Goal: Transaction & Acquisition: Purchase product/service

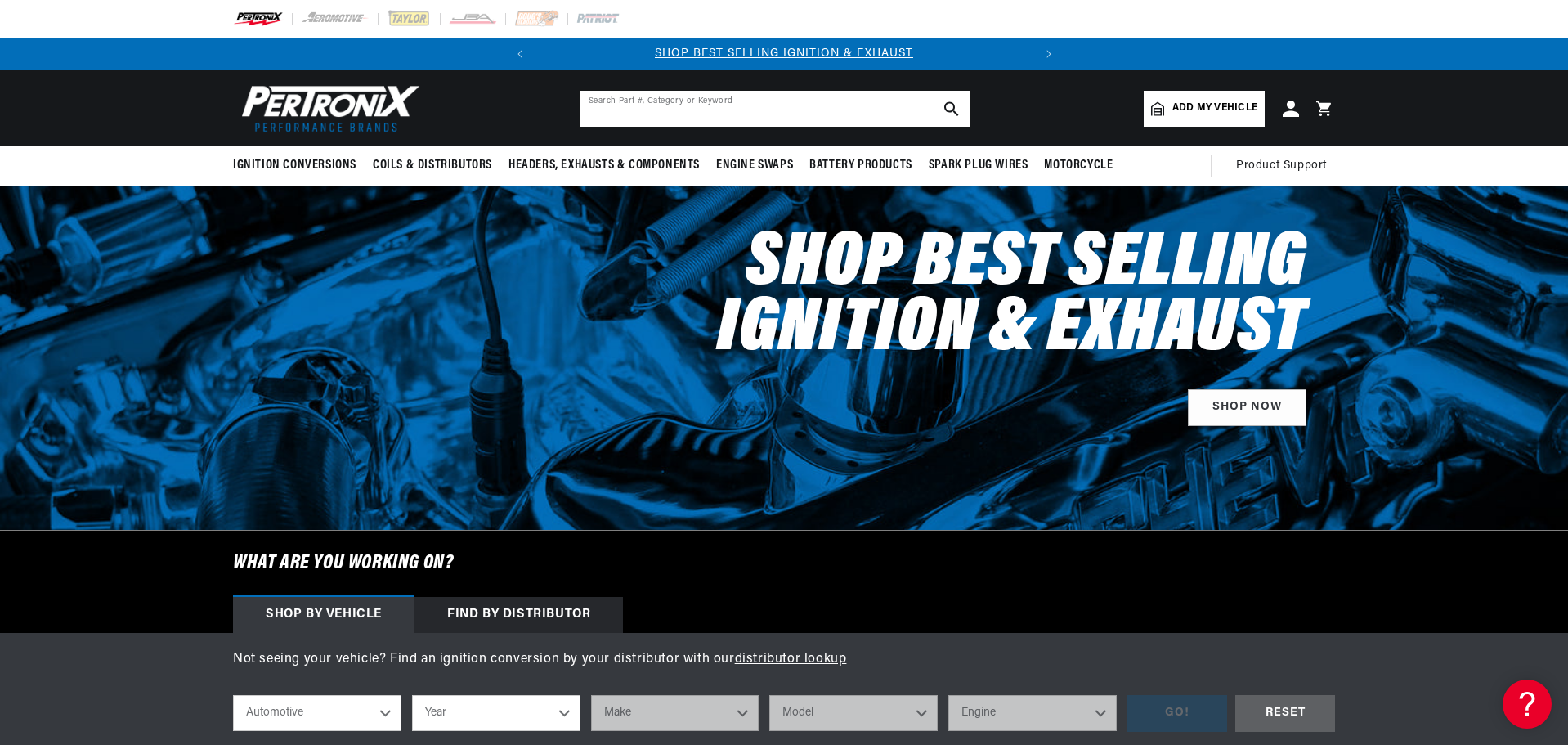
click at [681, 109] on input "text" at bounding box center [775, 109] width 389 height 36
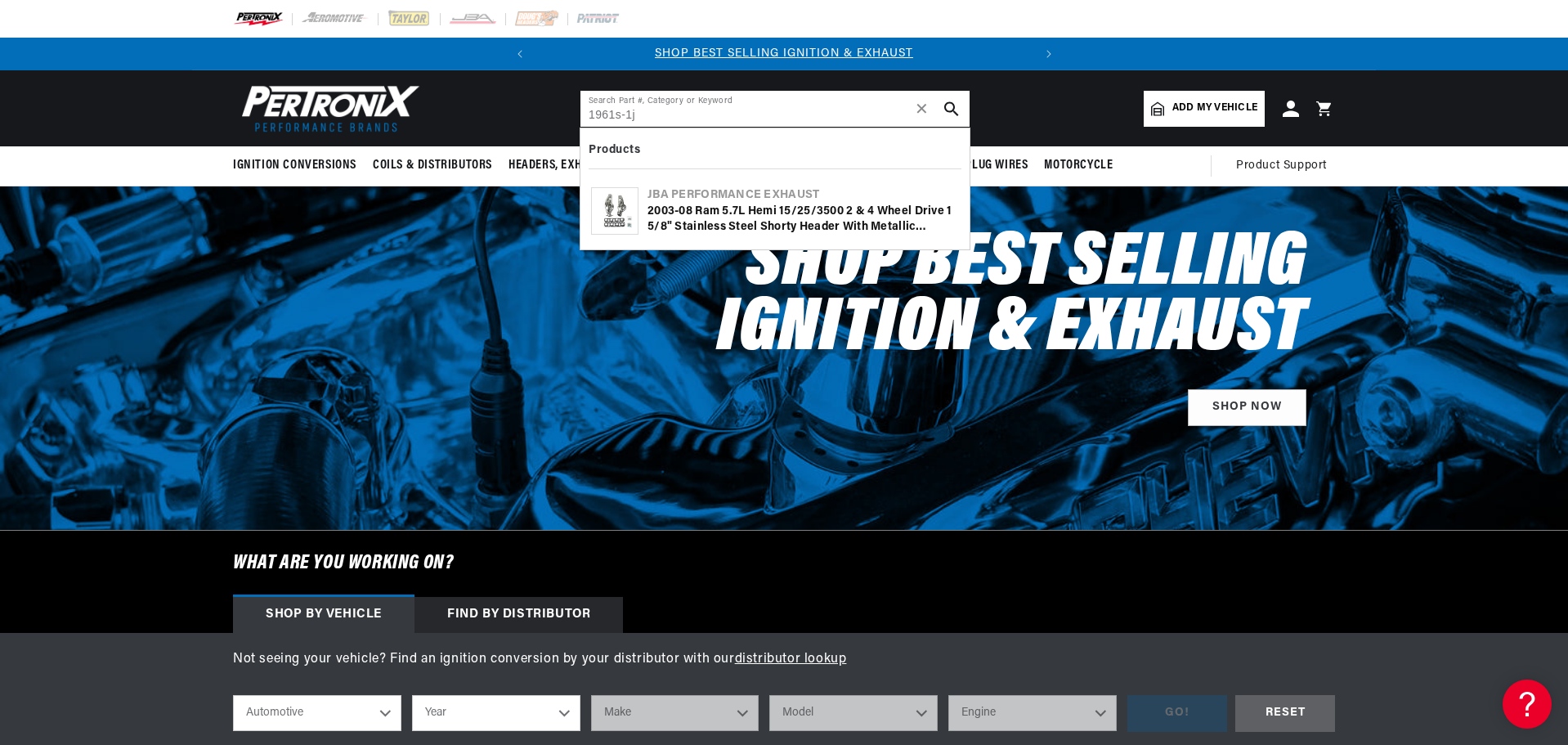
type input "1961s-1j"
click at [789, 200] on div "JBA Performance Exhaust" at bounding box center [803, 195] width 311 height 16
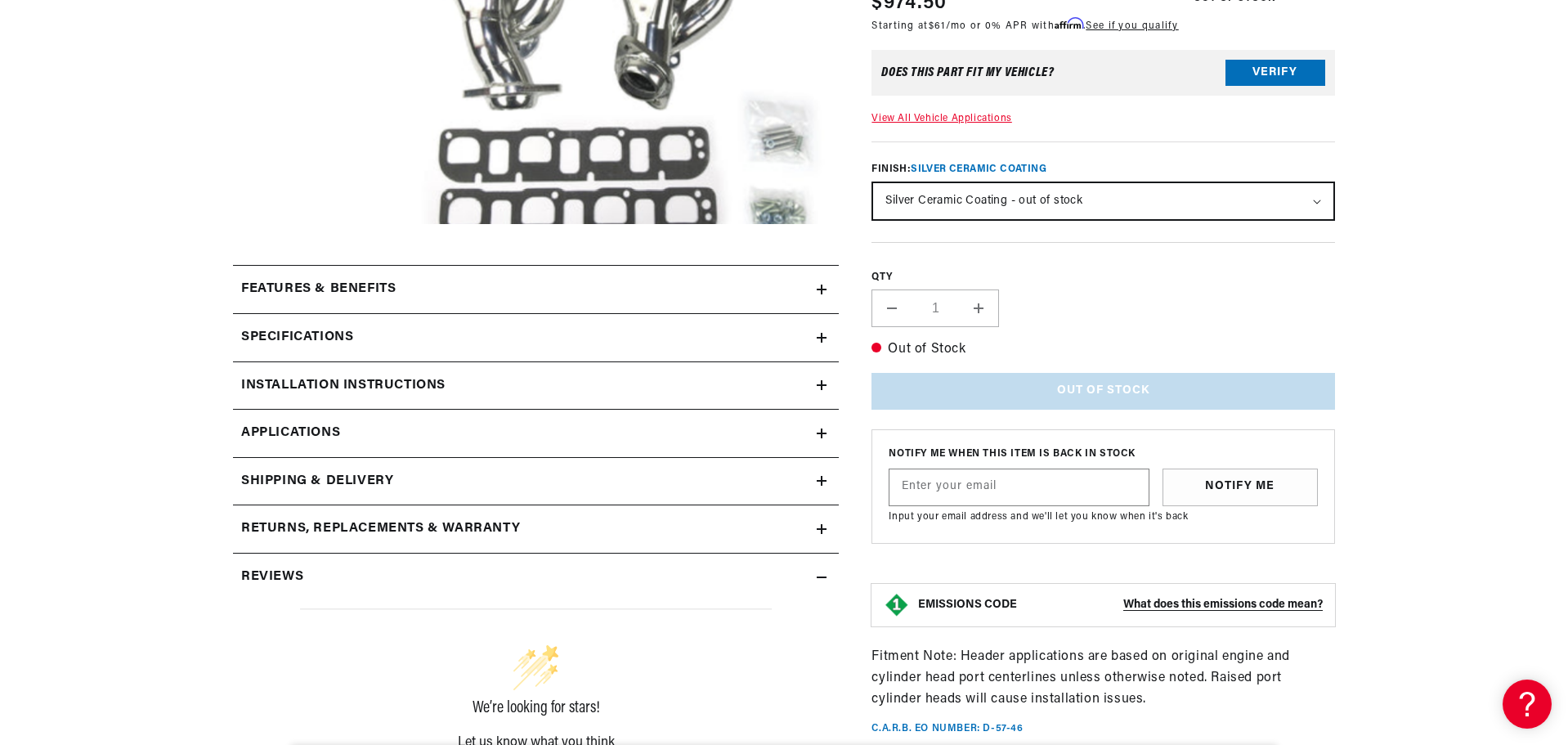
click at [817, 532] on icon at bounding box center [821, 528] width 10 height 10
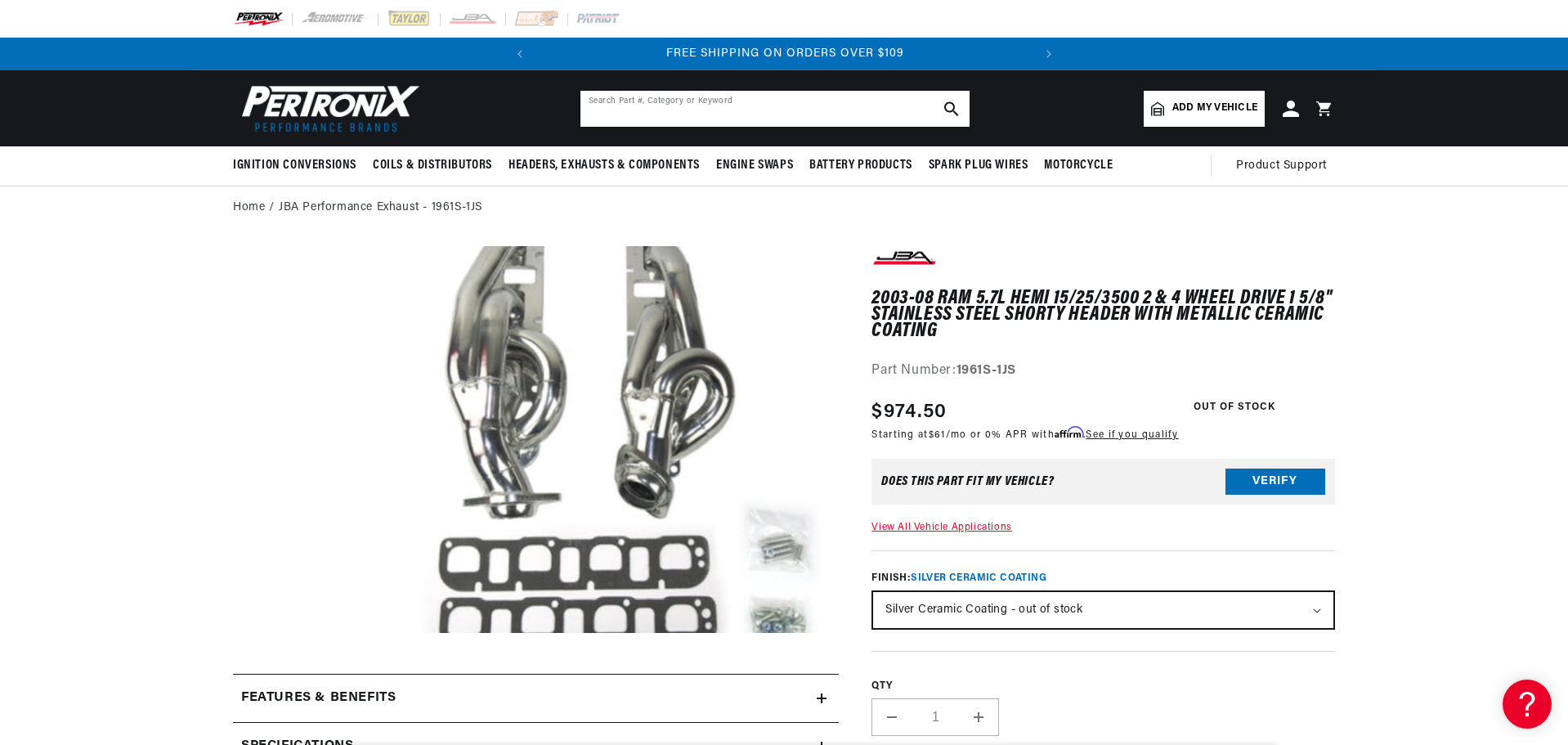
click at [731, 102] on input "text" at bounding box center [775, 109] width 389 height 36
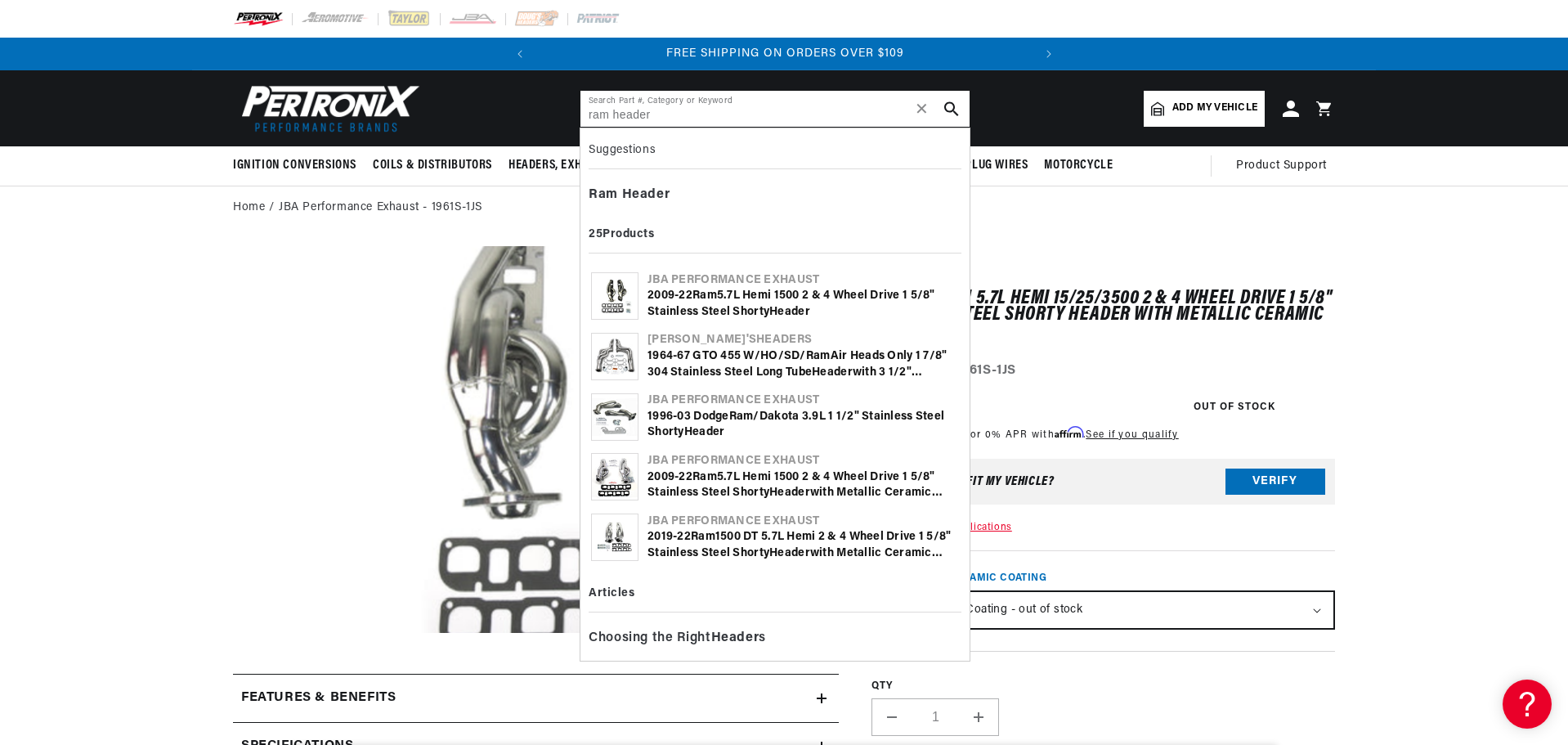
type input "ram header"
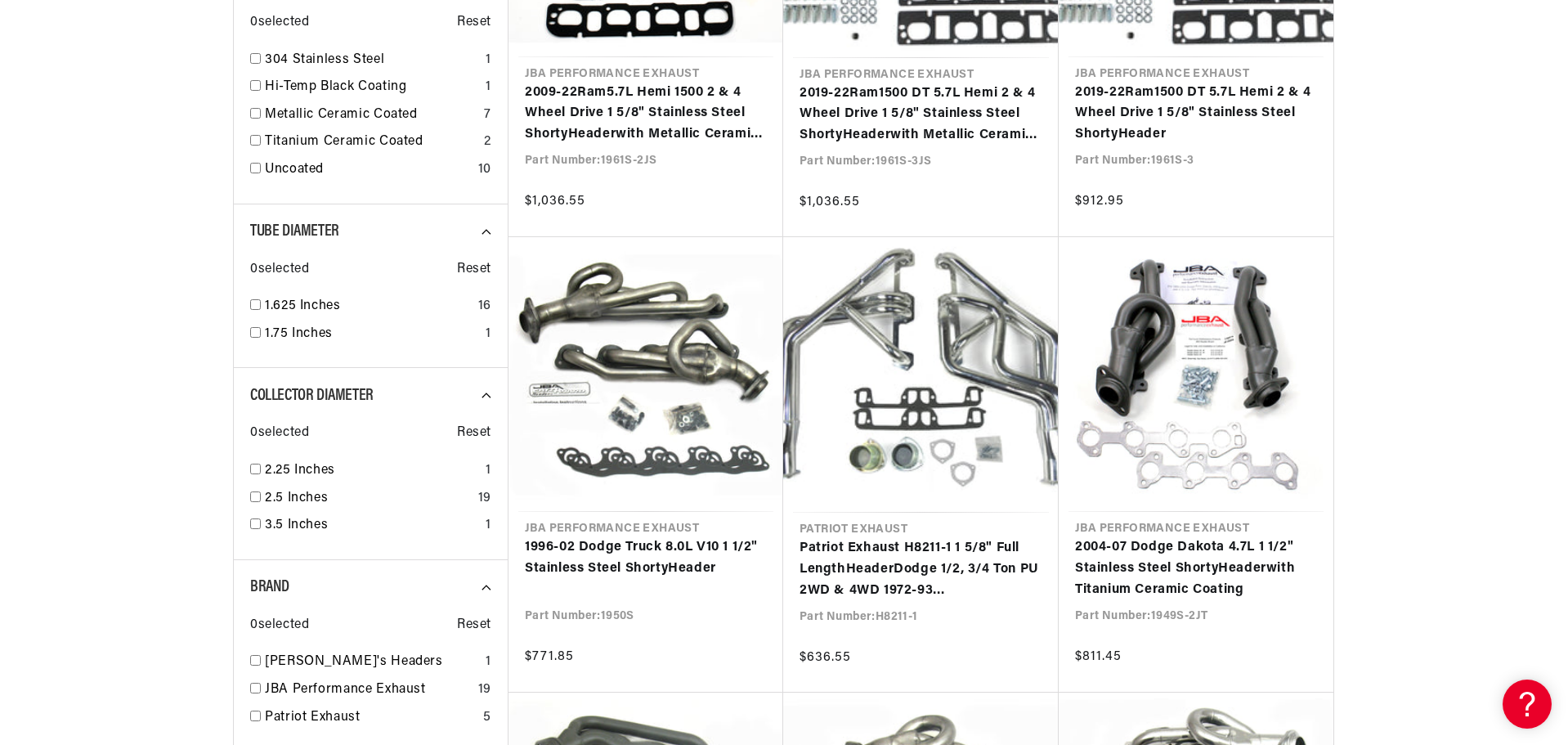
scroll to position [0, 496]
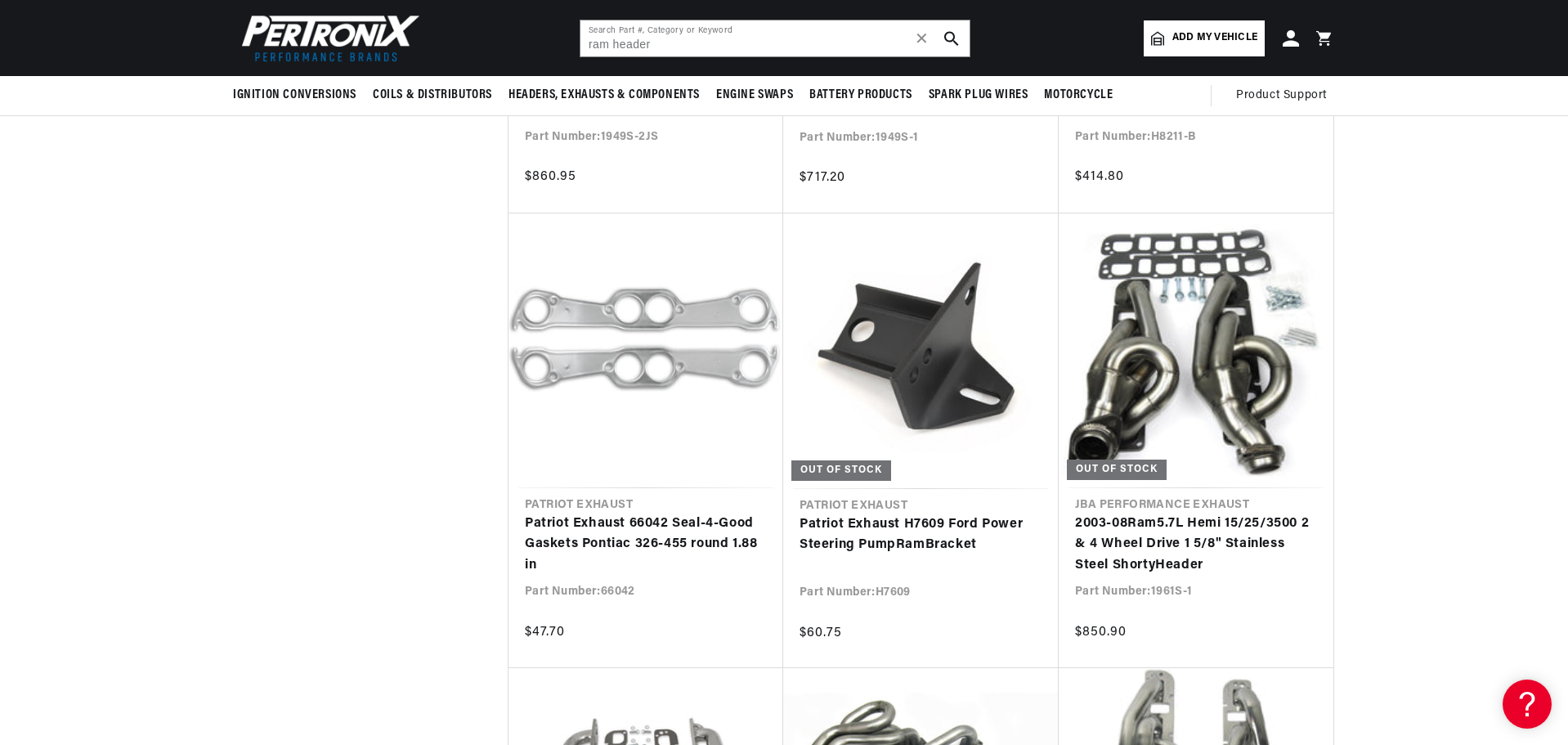
scroll to position [0, 496]
click at [589, 45] on input "ram header" at bounding box center [775, 39] width 389 height 36
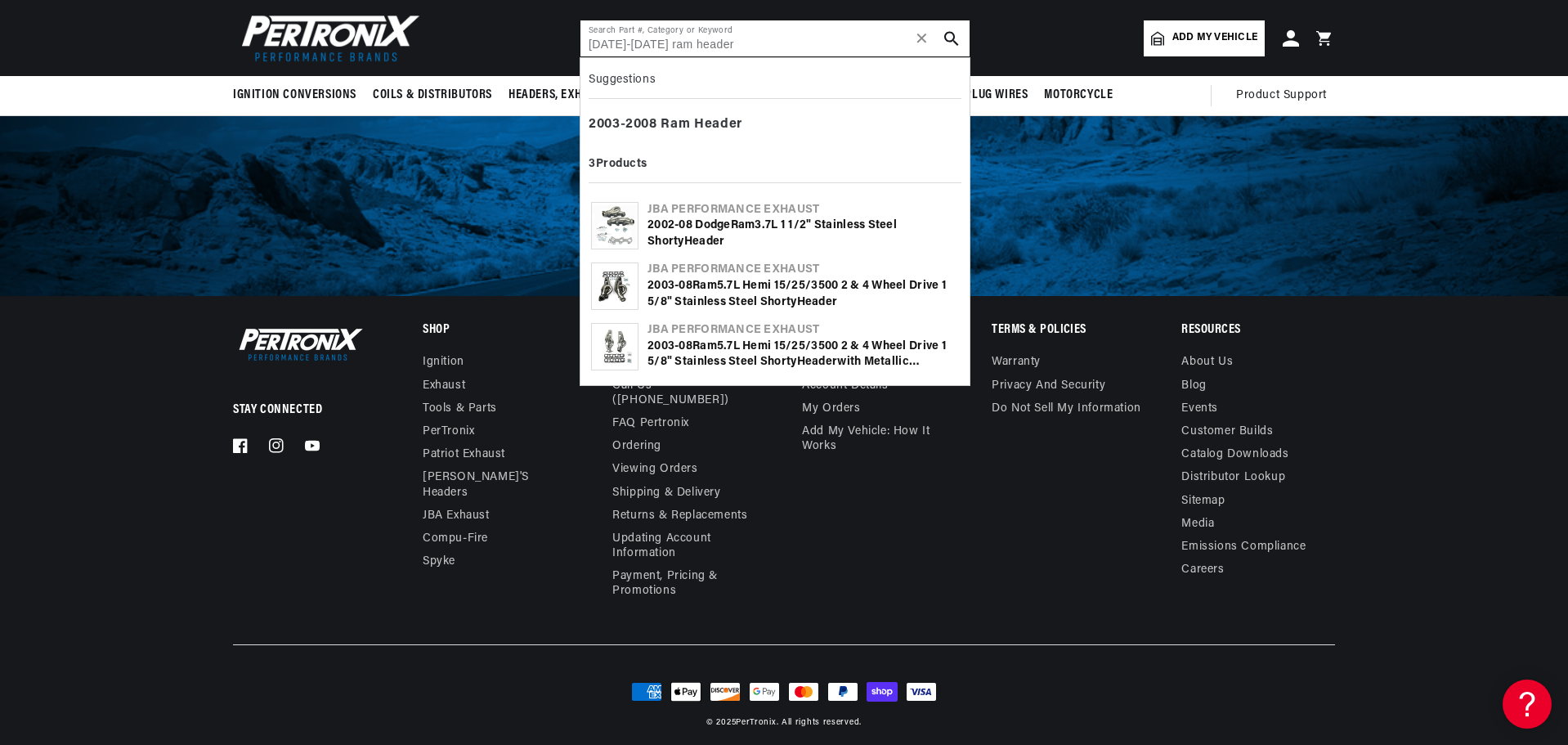
scroll to position [0, 28]
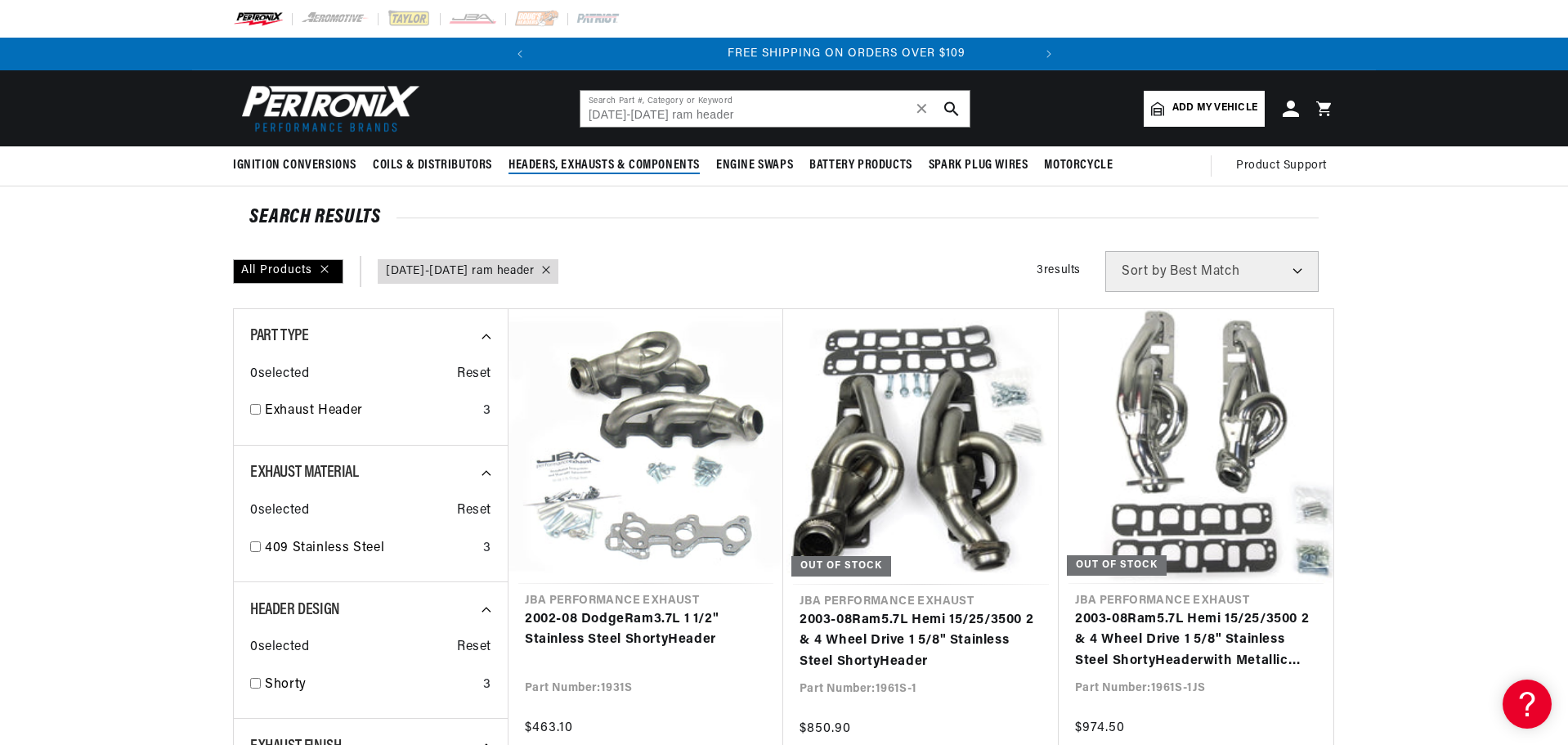
scroll to position [0, 496]
drag, startPoint x: 768, startPoint y: 115, endPoint x: 565, endPoint y: 113, distance: 203.0
click at [565, 113] on header "BETTER SEARCH RESULTS Add your vehicle's year, make, and model to find parts be…" at bounding box center [784, 108] width 1183 height 76
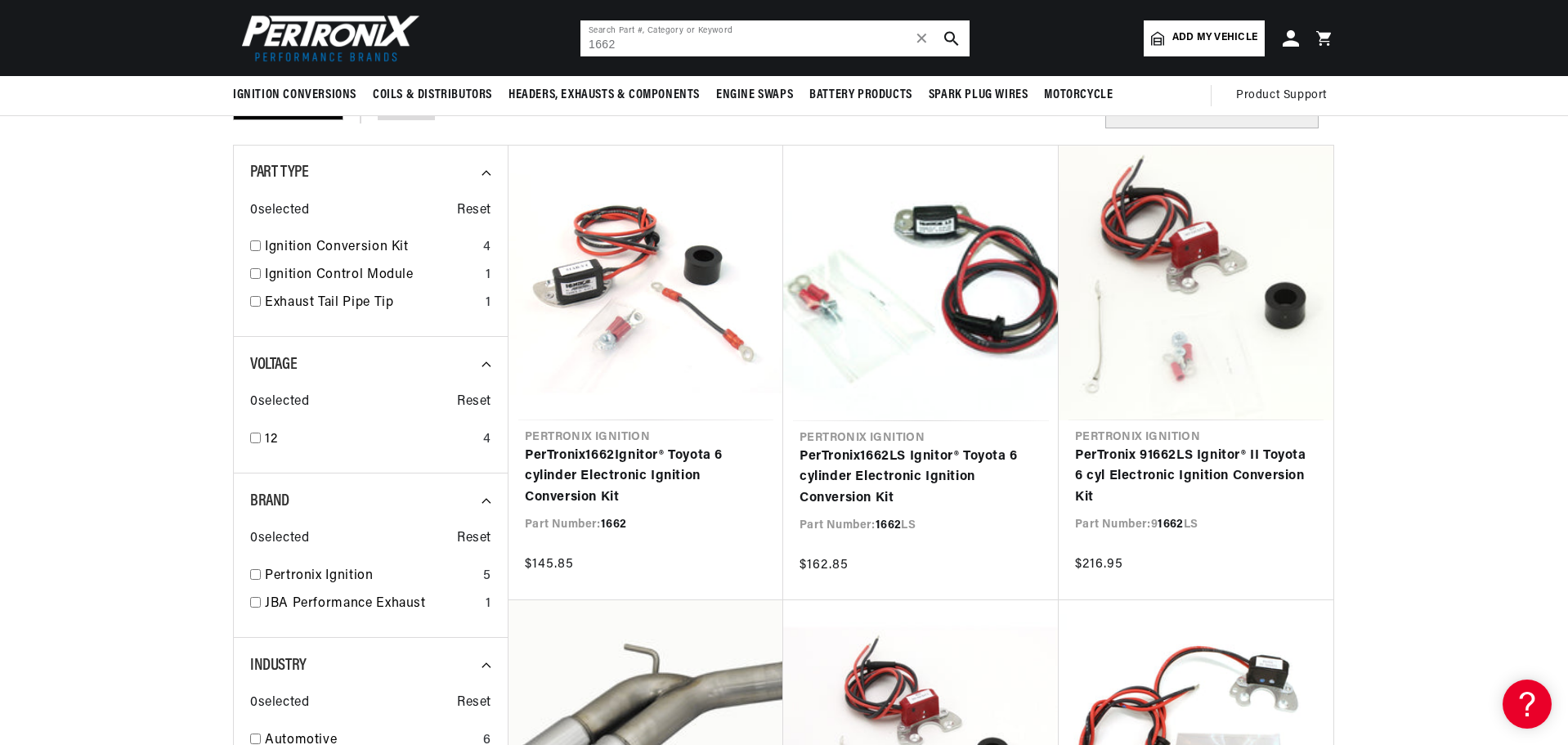
click at [663, 47] on input "1662" at bounding box center [775, 39] width 389 height 36
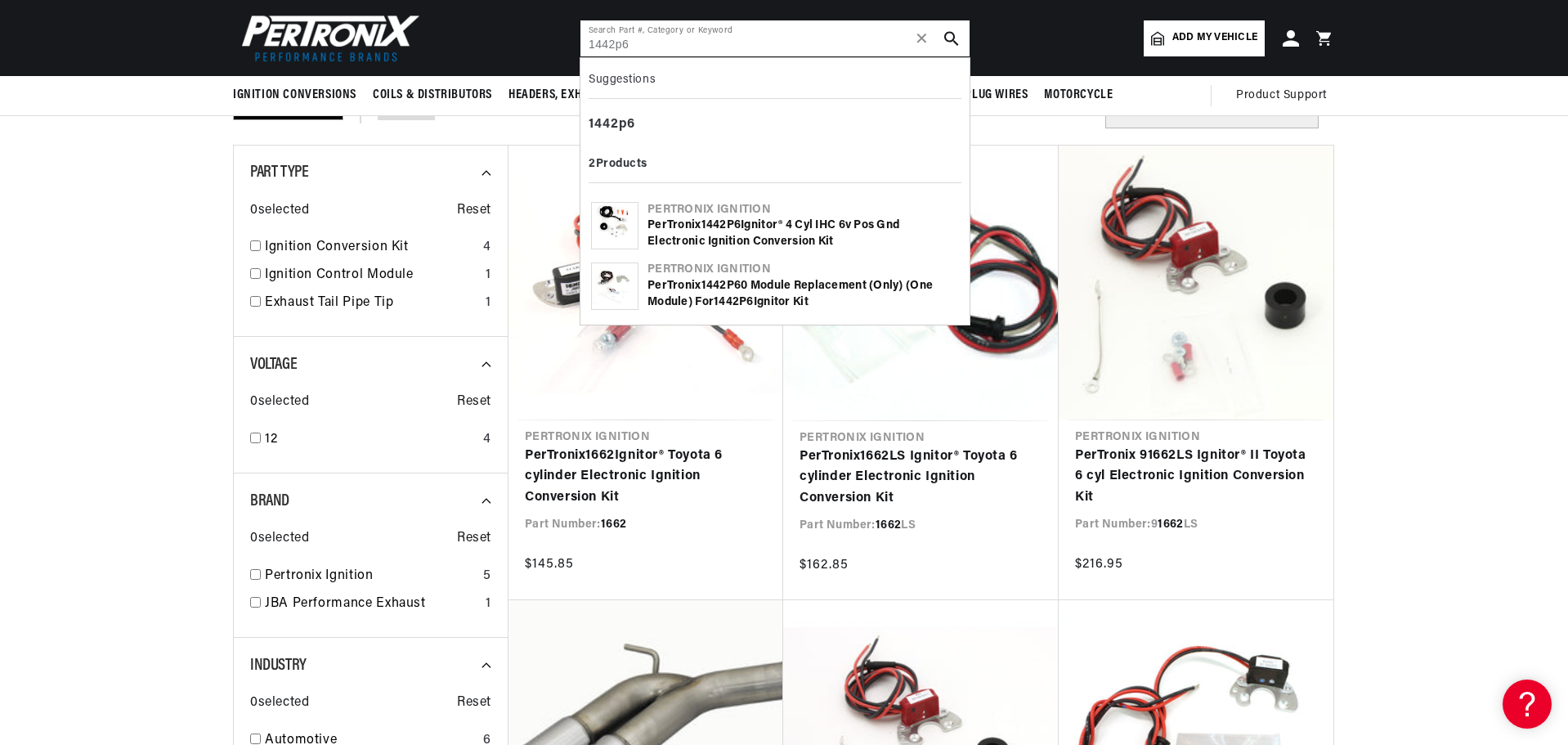
type input "1442p6"
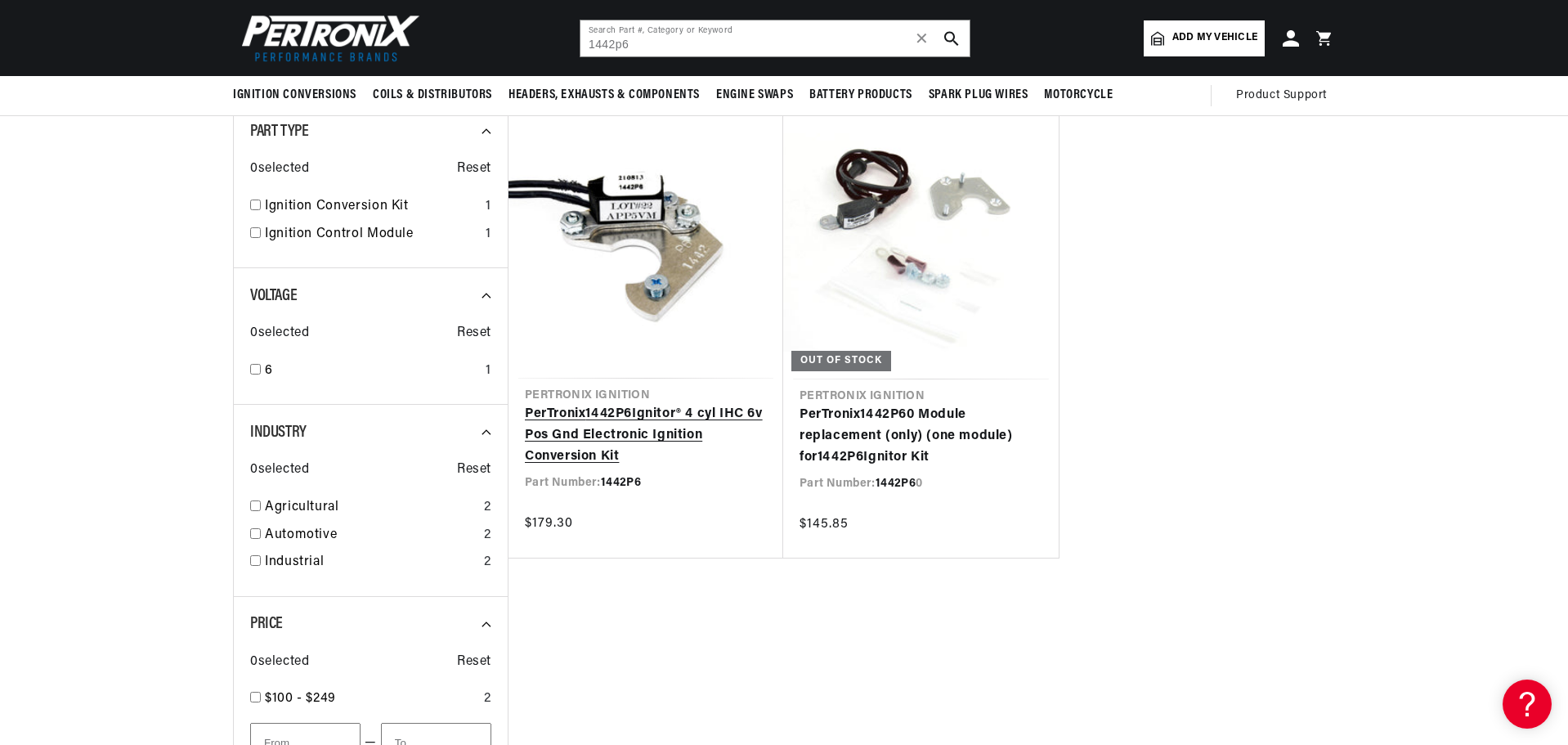
click at [671, 404] on link "PerTronix 1442P6 Ignitor® 4 cyl IHC 6v Pos Gnd Electronic Ignition Conversion K…" at bounding box center [645, 435] width 242 height 63
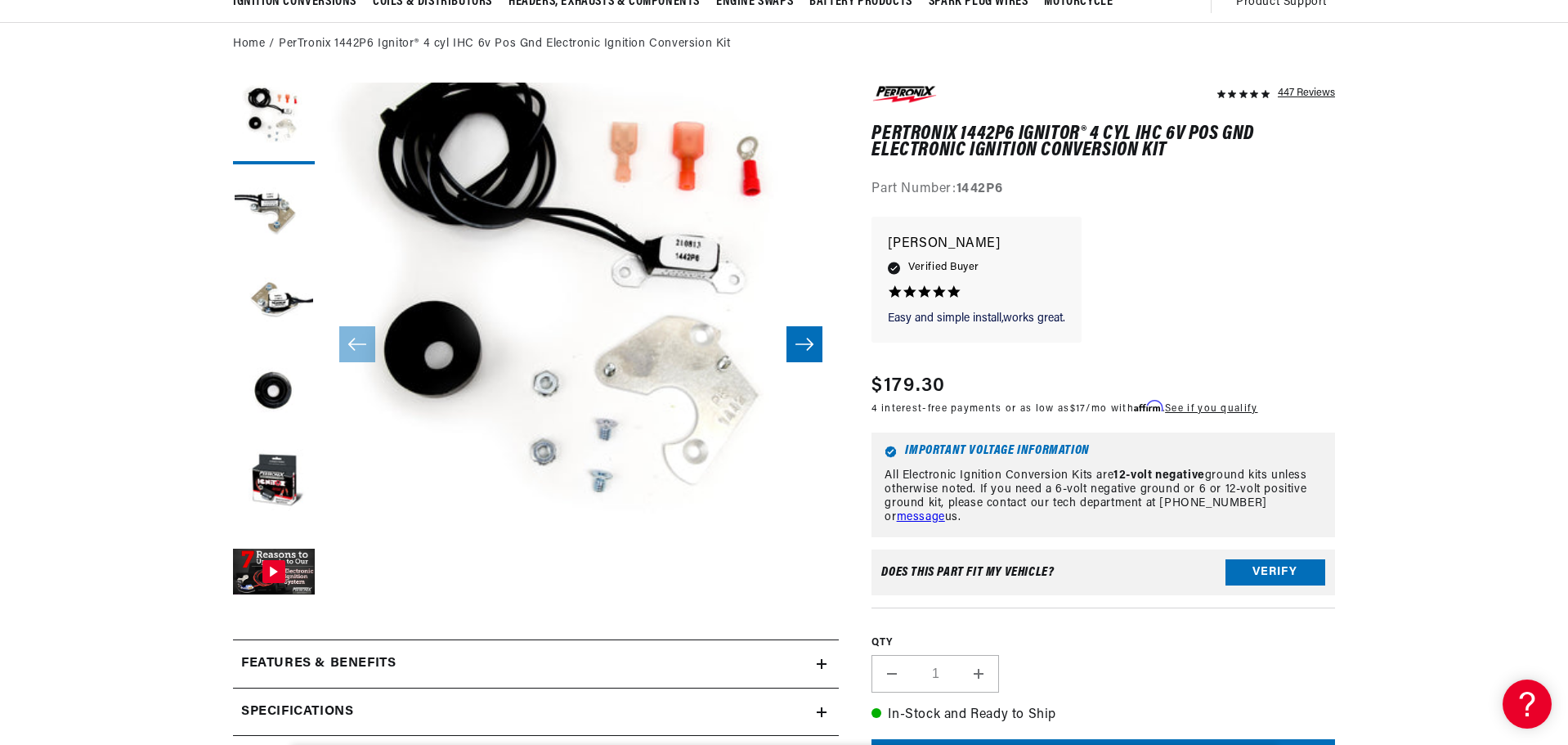
scroll to position [0, 496]
